Goal: Find specific page/section

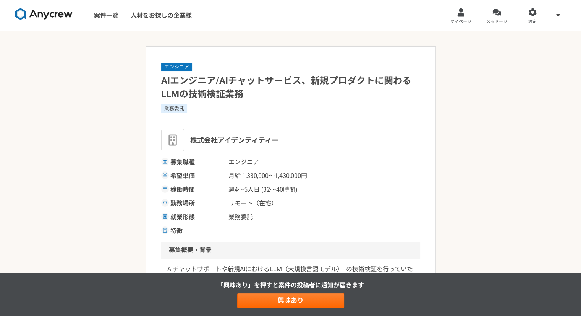
click at [46, 13] on img at bounding box center [43, 14] width 57 height 12
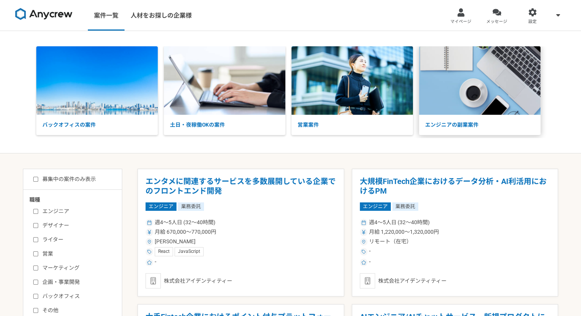
click at [457, 109] on img at bounding box center [480, 80] width 122 height 68
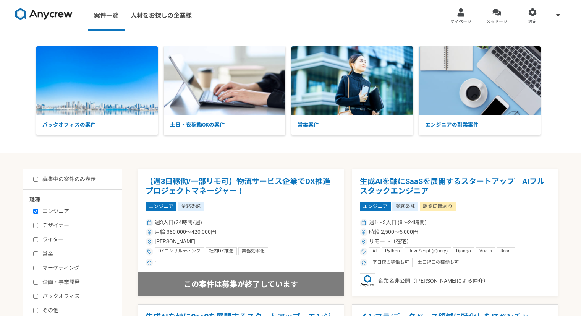
select select "3"
click at [505, 24] on span "メッセージ" at bounding box center [497, 22] width 21 height 6
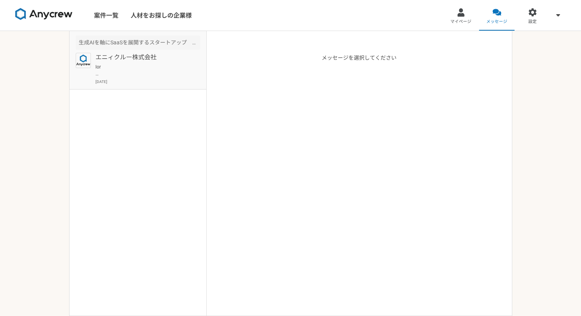
click at [149, 51] on article "生成AIを軸にSaaSを展開するスタートアップ　AIフルスタックエンジニア エニィクルー株式会社 [DATE]" at bounding box center [138, 60] width 137 height 58
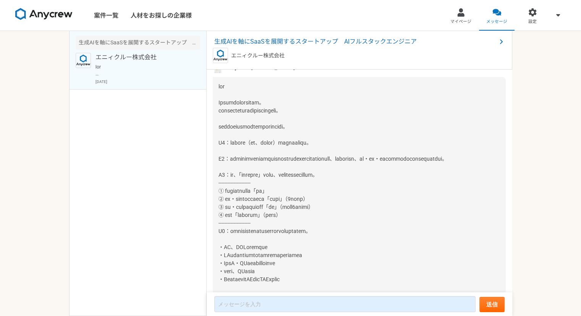
scroll to position [26, 0]
